Goal: Task Accomplishment & Management: Complete application form

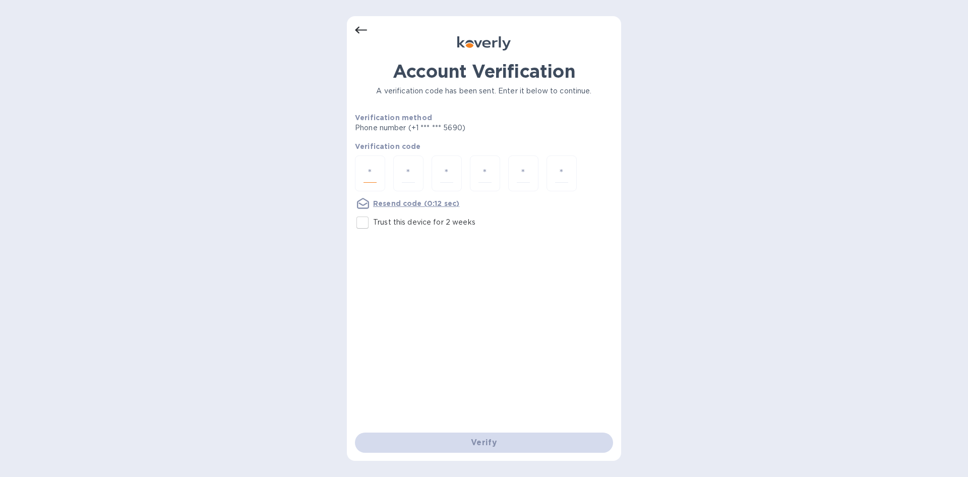
click at [373, 176] on input "number" at bounding box center [370, 173] width 13 height 19
type input "5"
type input "8"
type input "7"
type input "9"
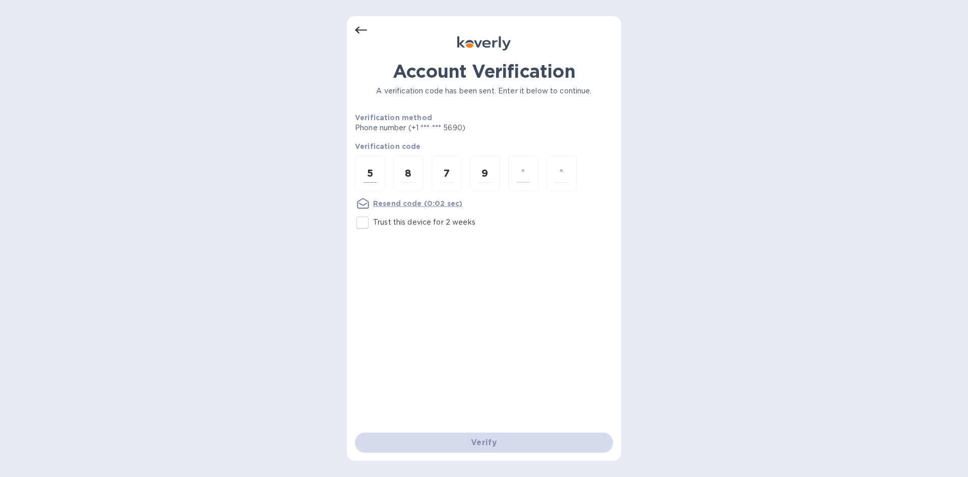
type input "1"
type input "5"
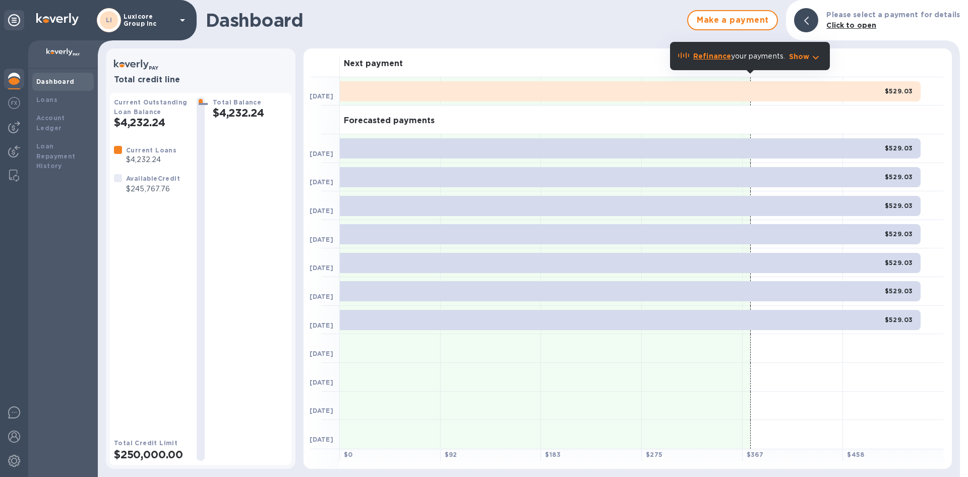
click at [815, 26] on div at bounding box center [806, 20] width 24 height 24
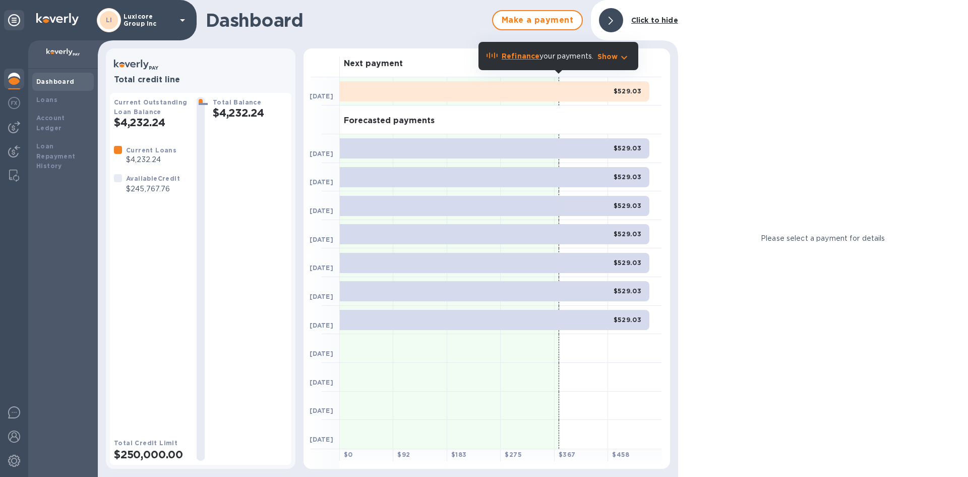
click at [612, 22] on icon at bounding box center [611, 21] width 5 height 8
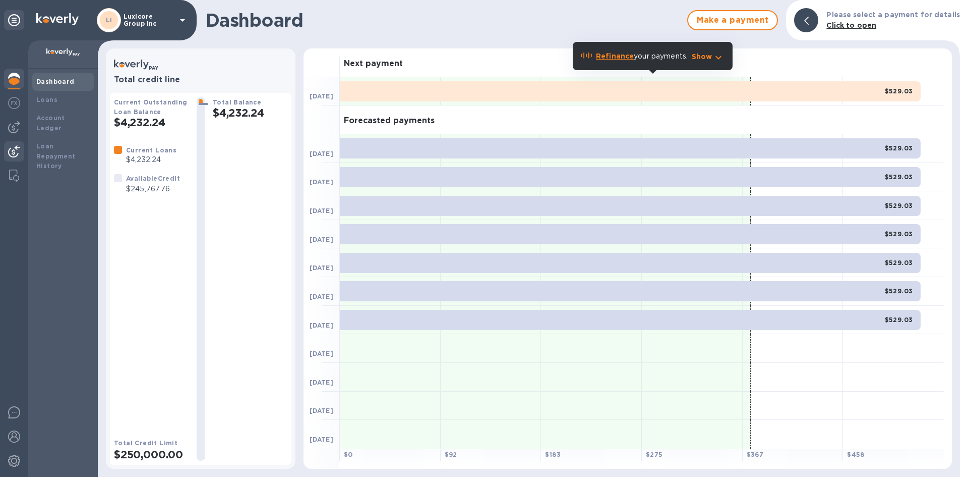
click at [16, 150] on img at bounding box center [14, 151] width 12 height 12
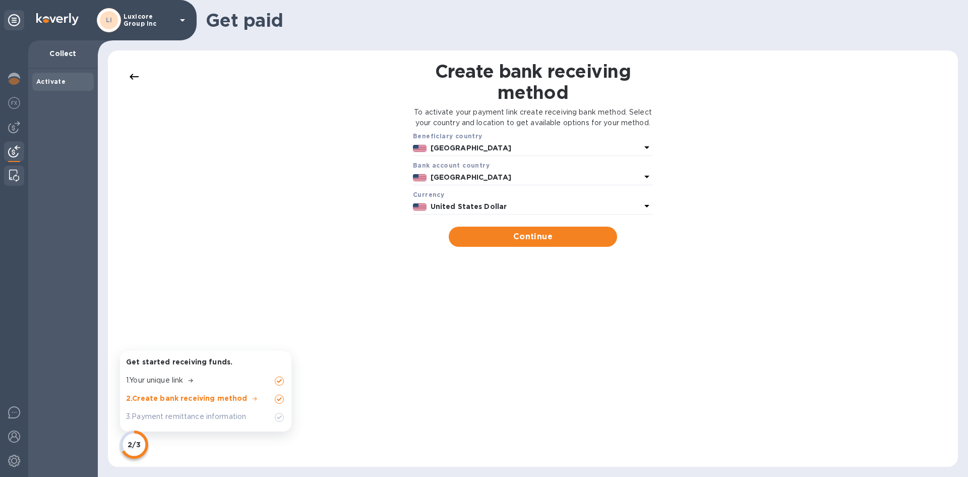
click at [8, 172] on div at bounding box center [14, 175] width 18 height 20
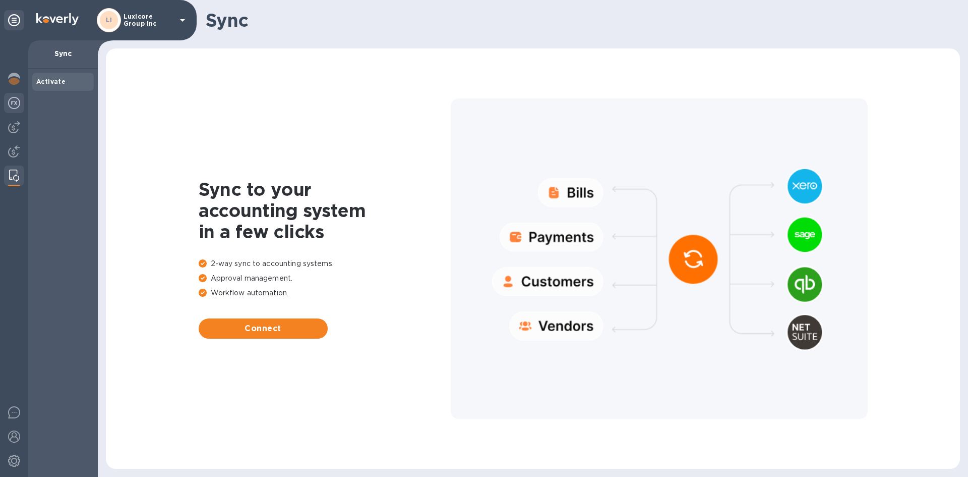
click at [13, 109] on div at bounding box center [14, 104] width 20 height 22
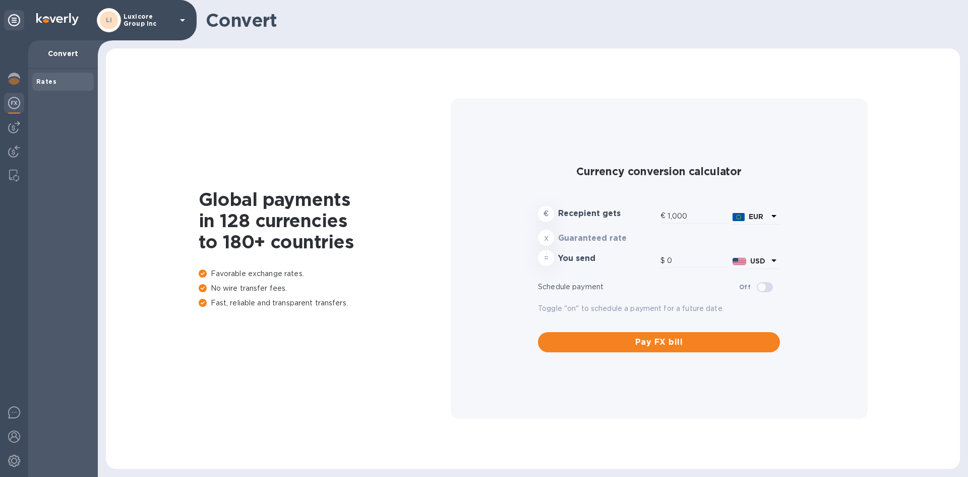
type input "1,180.79"
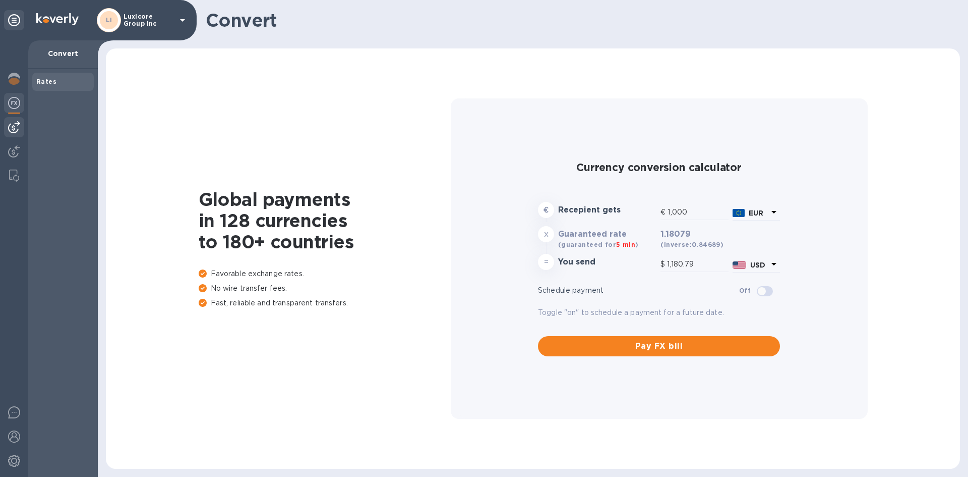
click at [18, 132] on img at bounding box center [14, 127] width 12 height 12
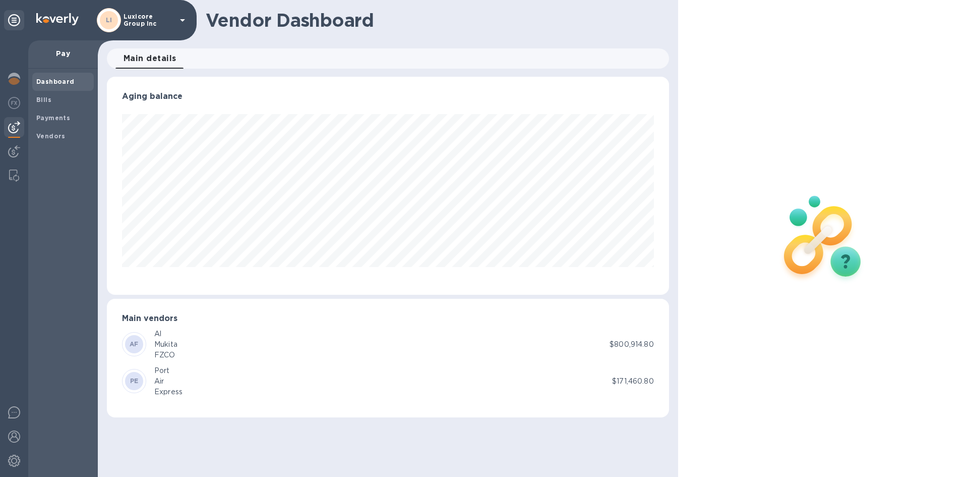
scroll to position [218, 562]
click at [36, 103] on b "Bills" at bounding box center [43, 100] width 15 height 8
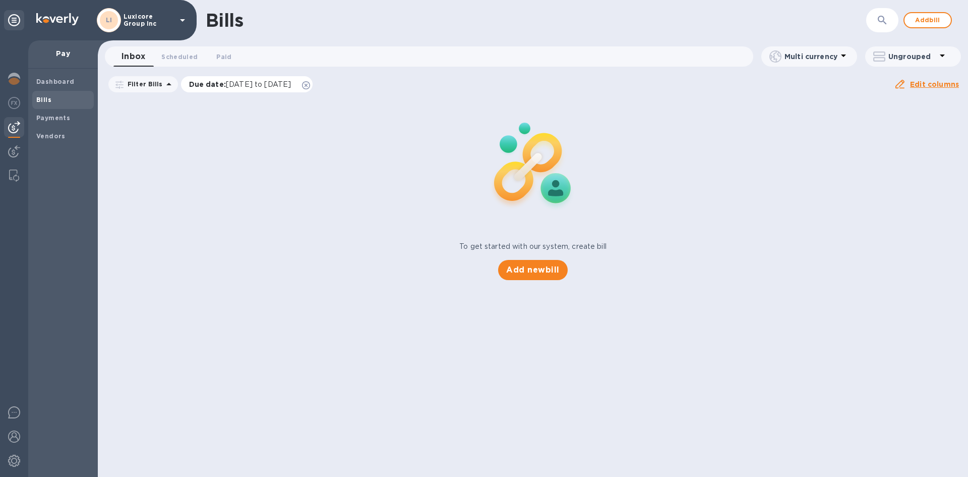
click at [310, 87] on icon at bounding box center [306, 85] width 8 height 8
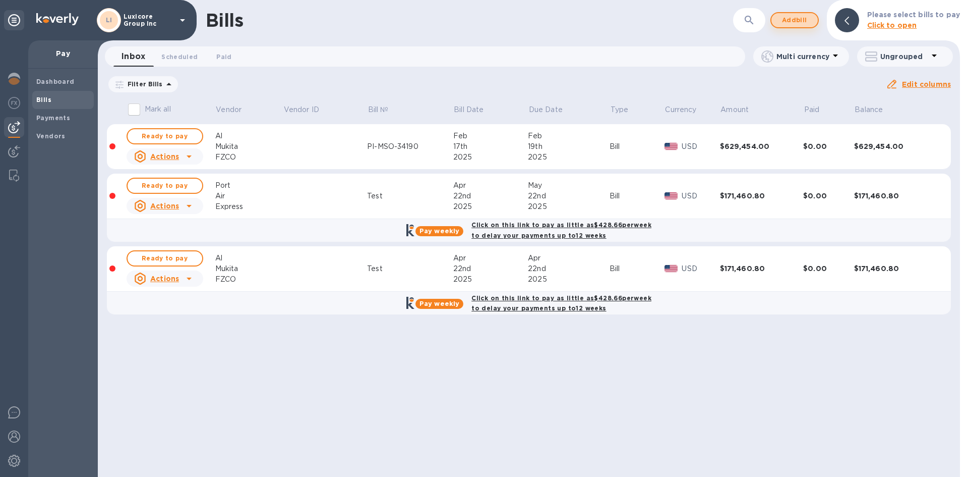
click at [791, 19] on span "Add bill" at bounding box center [795, 20] width 30 height 12
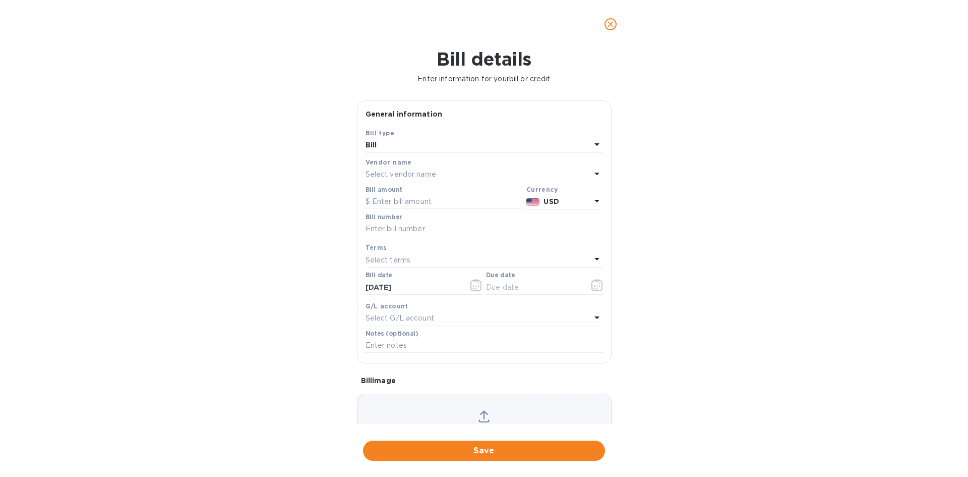
click at [468, 178] on div "Select vendor name" at bounding box center [478, 174] width 225 height 14
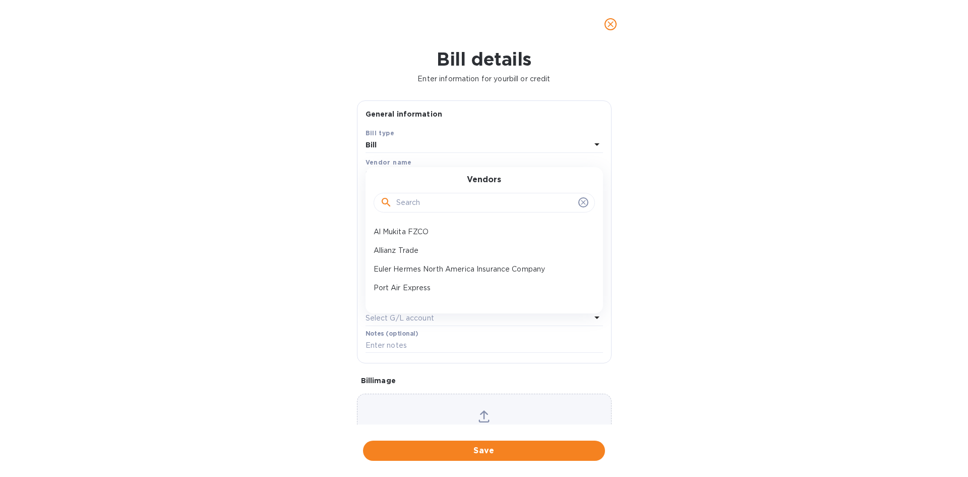
click at [448, 201] on input "text" at bounding box center [485, 202] width 178 height 15
type input "port"
click at [441, 226] on p "Port Air Express" at bounding box center [480, 231] width 213 height 11
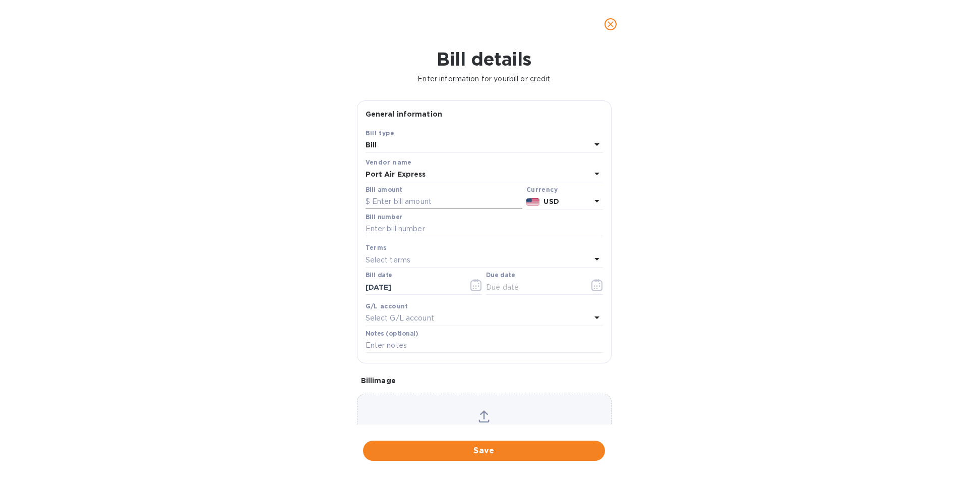
click at [489, 206] on input "text" at bounding box center [444, 201] width 157 height 15
type input "45,299.55"
click at [444, 231] on input "text" at bounding box center [485, 228] width 238 height 15
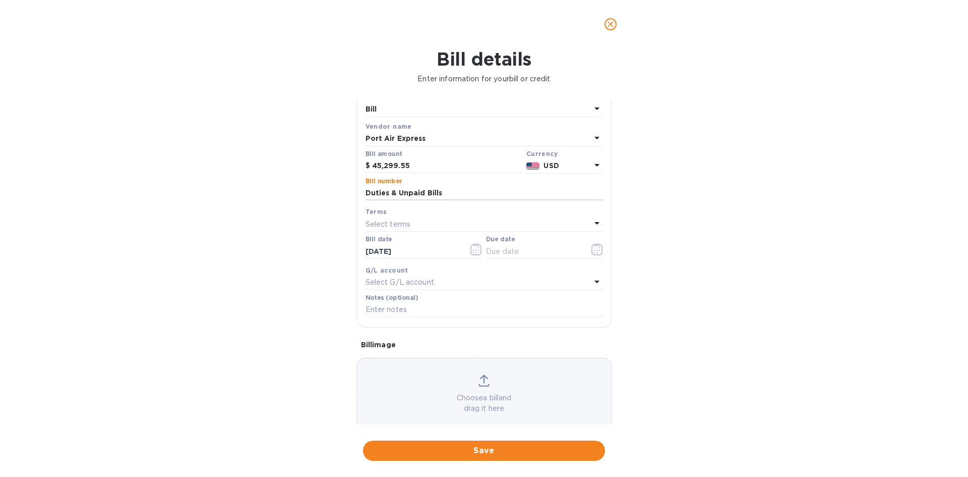
scroll to position [50, 0]
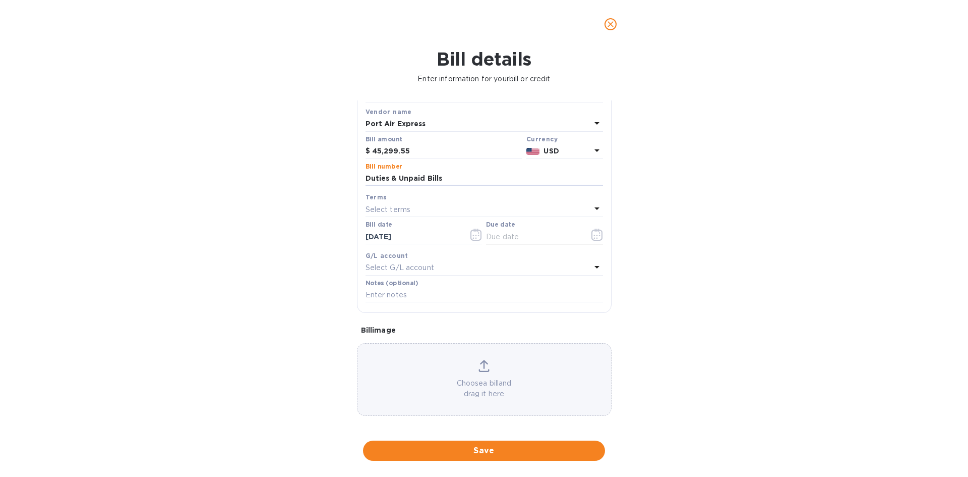
type input "Duties & Unpaid Bills"
click at [537, 231] on input "text" at bounding box center [533, 236] width 95 height 15
click at [594, 239] on icon "button" at bounding box center [595, 238] width 2 height 2
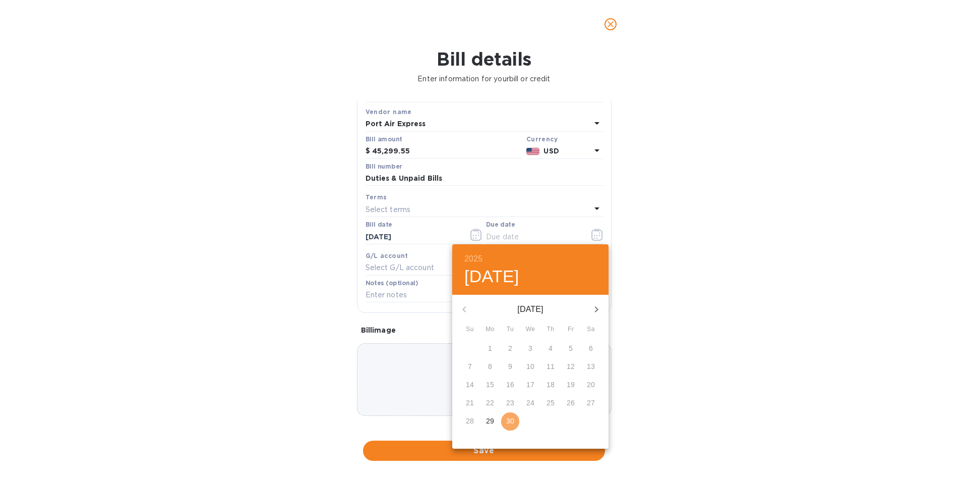
click at [511, 413] on button "30" at bounding box center [510, 421] width 18 height 18
type input "[DATE]"
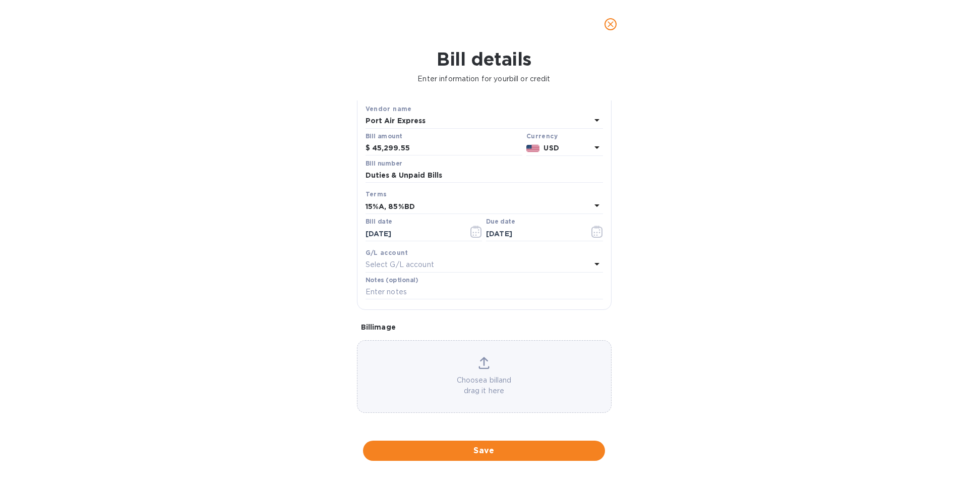
scroll to position [54, 0]
click at [488, 448] on span "Save" at bounding box center [484, 450] width 226 height 12
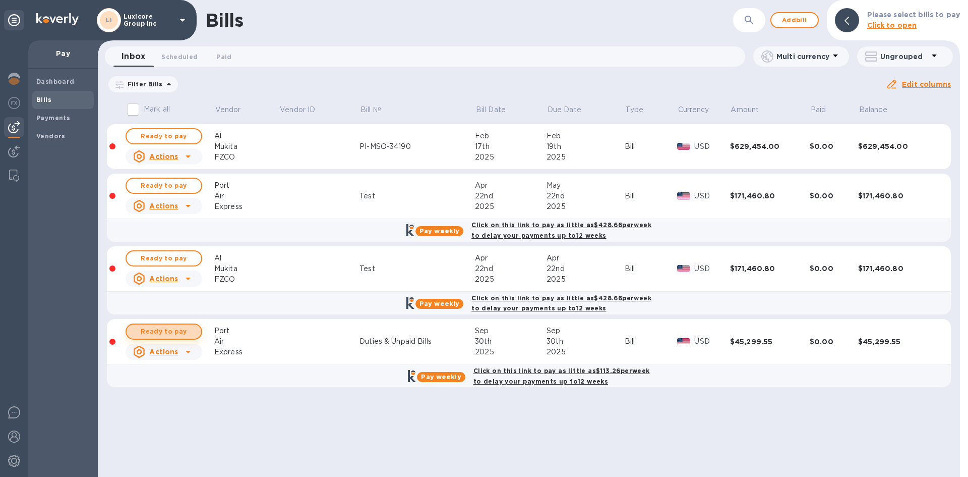
click at [166, 334] on span "Ready to pay" at bounding box center [164, 331] width 59 height 12
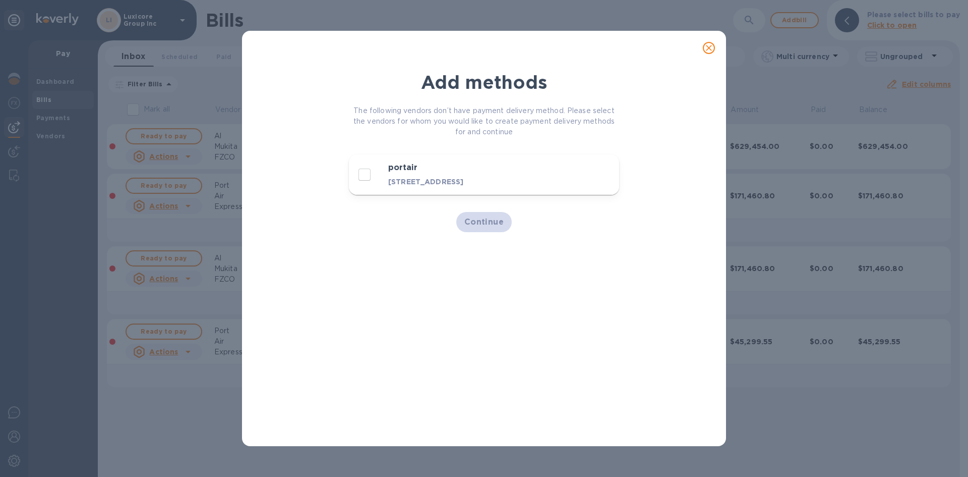
click at [352, 176] on button "portair [STREET_ADDRESS]" at bounding box center [484, 174] width 270 height 40
checkbox input "true"
click at [472, 219] on span "Continue" at bounding box center [485, 222] width 40 height 12
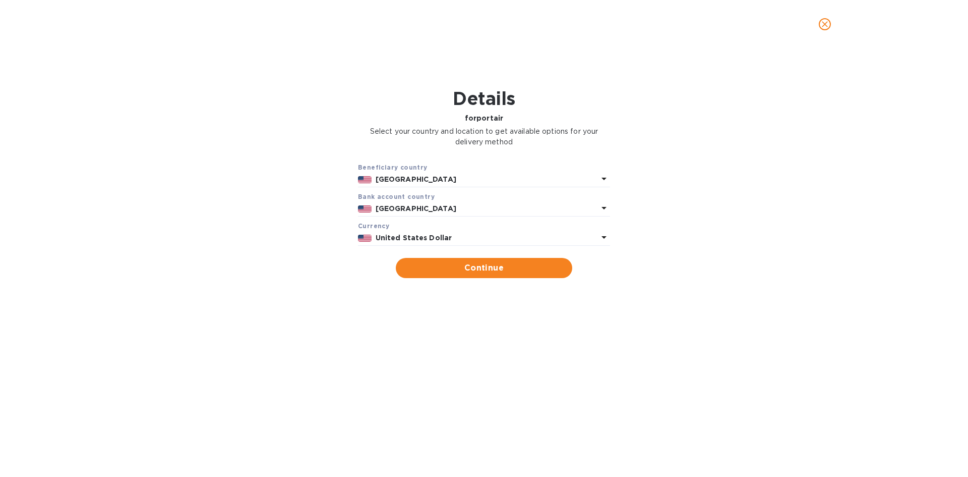
click at [460, 257] on form "Beneficiary country [GEOGRAPHIC_DATA] Bank account cоuntry [GEOGRAPHIC_DATA] Cu…" at bounding box center [484, 220] width 252 height 116
click at [459, 265] on span "Continue" at bounding box center [484, 268] width 160 height 12
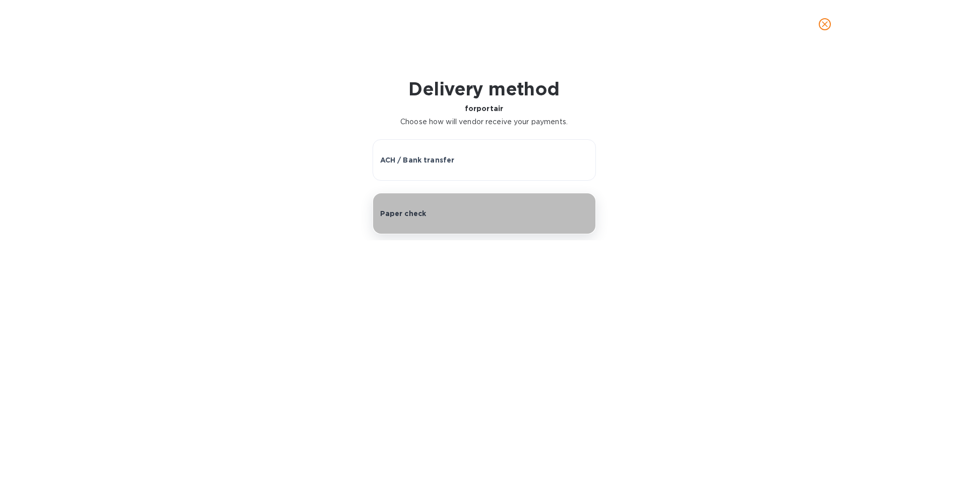
click at [449, 221] on button "Paper check" at bounding box center [484, 213] width 223 height 41
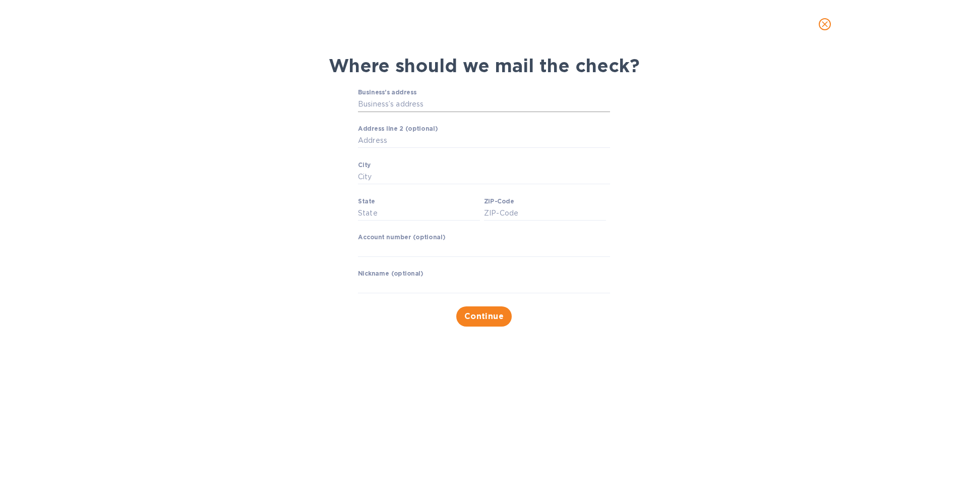
click at [437, 107] on input "Business’s address" at bounding box center [484, 104] width 252 height 15
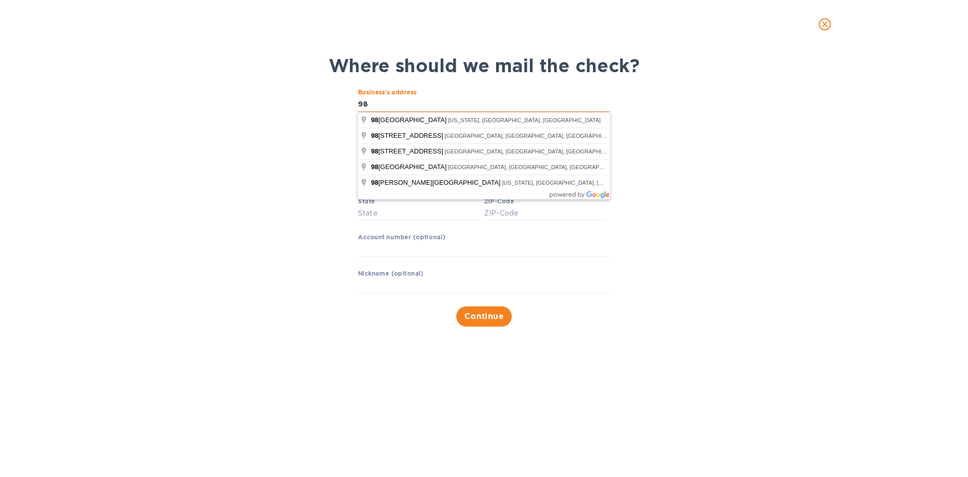
type input "9"
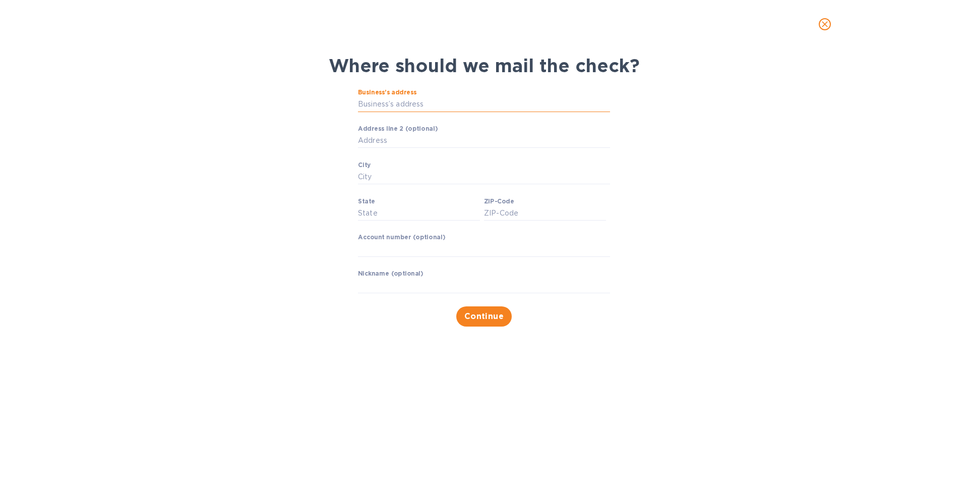
click at [467, 103] on input "Business’s address" at bounding box center [484, 104] width 252 height 15
paste input "[STREET_ADDRESS]"
type input "[STREET_ADDRESS]"
type input "NY"
type input "11219"
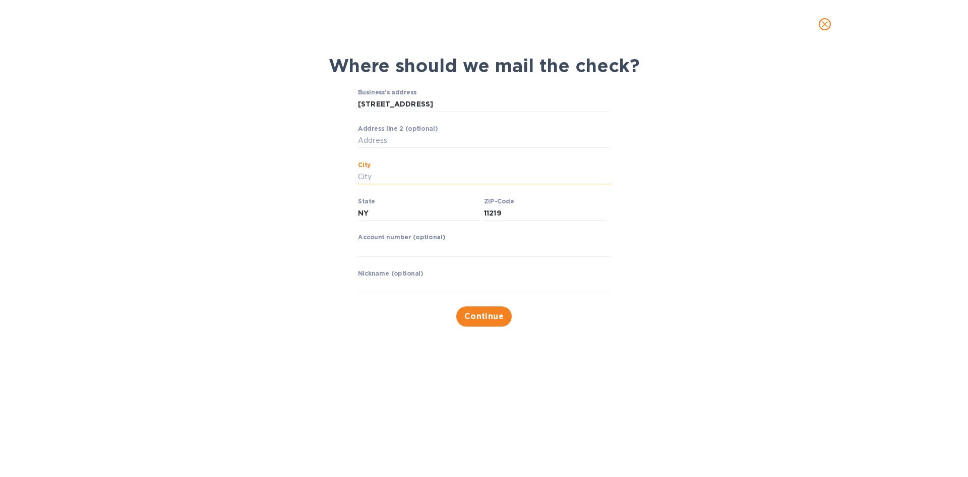
click at [428, 179] on input "City" at bounding box center [484, 176] width 252 height 15
type input "[GEOGRAPHIC_DATA]"
click at [494, 319] on span "Continue" at bounding box center [485, 316] width 40 height 12
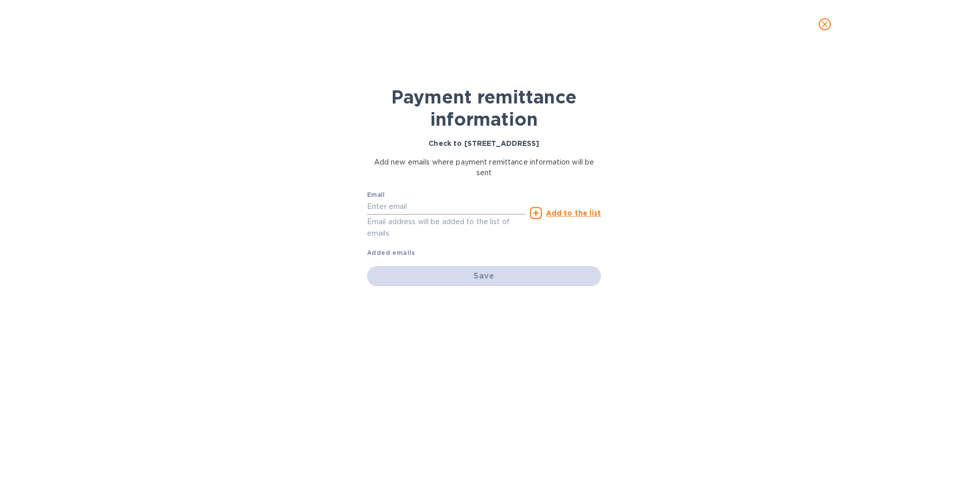
click at [421, 209] on input "text" at bounding box center [446, 206] width 159 height 15
type input "t"
type input "[PERSON_NAME][EMAIL_ADDRESS][DOMAIN_NAME]"
click at [559, 214] on u "Add to the list" at bounding box center [573, 213] width 55 height 8
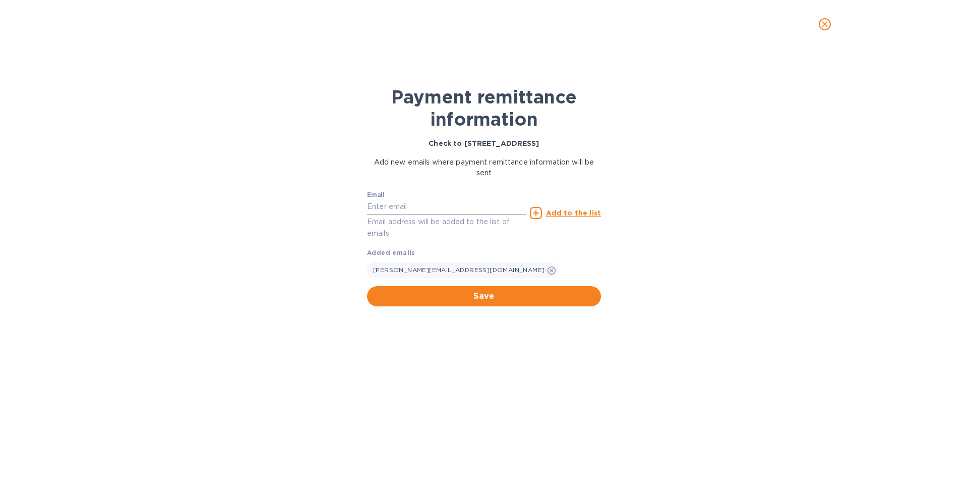
click at [424, 207] on input "text" at bounding box center [446, 206] width 159 height 15
type input "[EMAIL_ADDRESS][DOMAIN_NAME]"
click at [528, 290] on button "Save" at bounding box center [484, 296] width 234 height 20
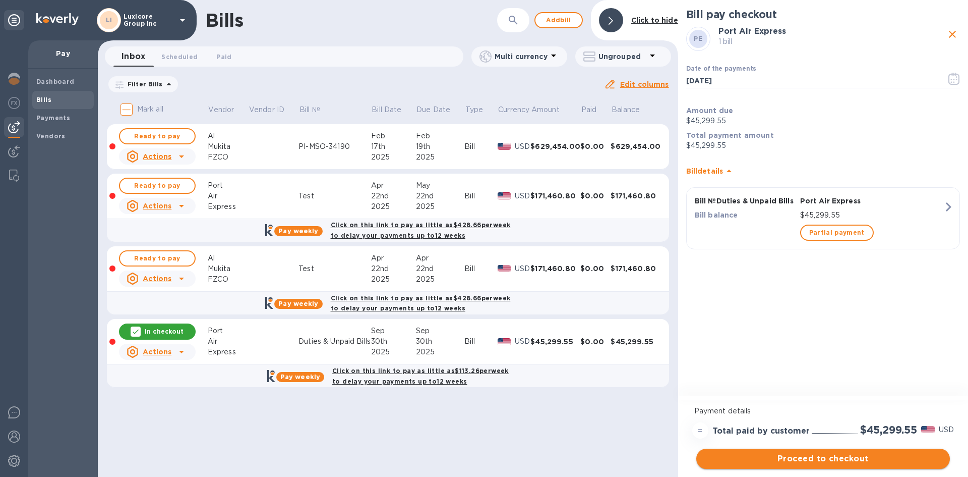
click at [813, 460] on span "Proceed to checkout" at bounding box center [824, 458] width 238 height 12
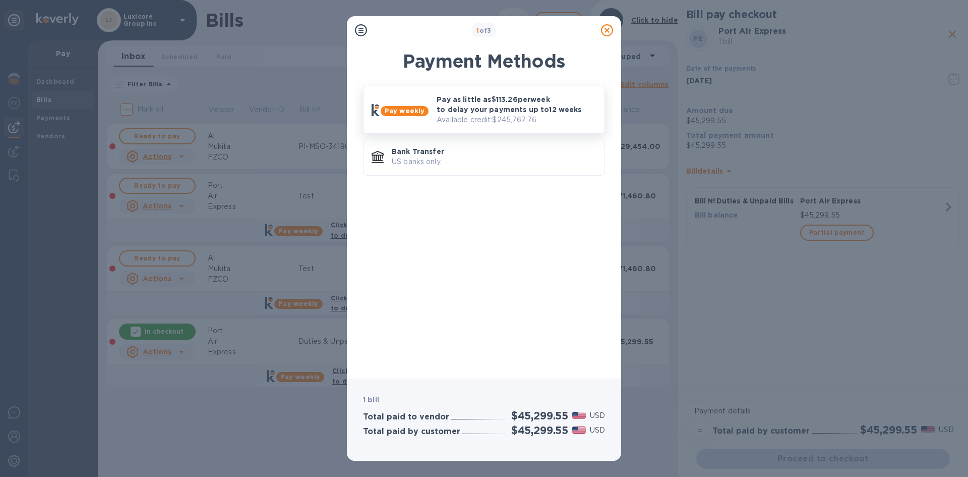
click at [465, 113] on p "Pay as little as $113.26 per week to delay your payments up to 12 weeks" at bounding box center [517, 104] width 160 height 20
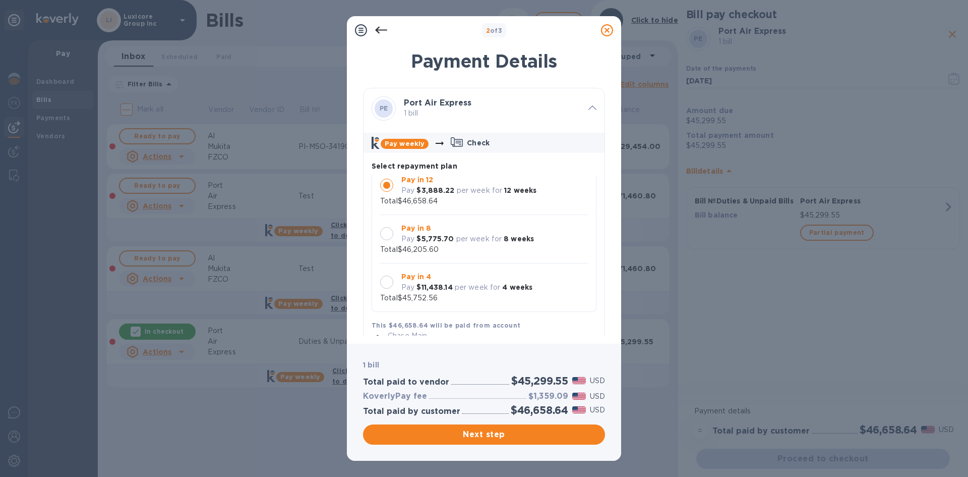
scroll to position [0, 0]
